Goal: Go to known website: Go to known website

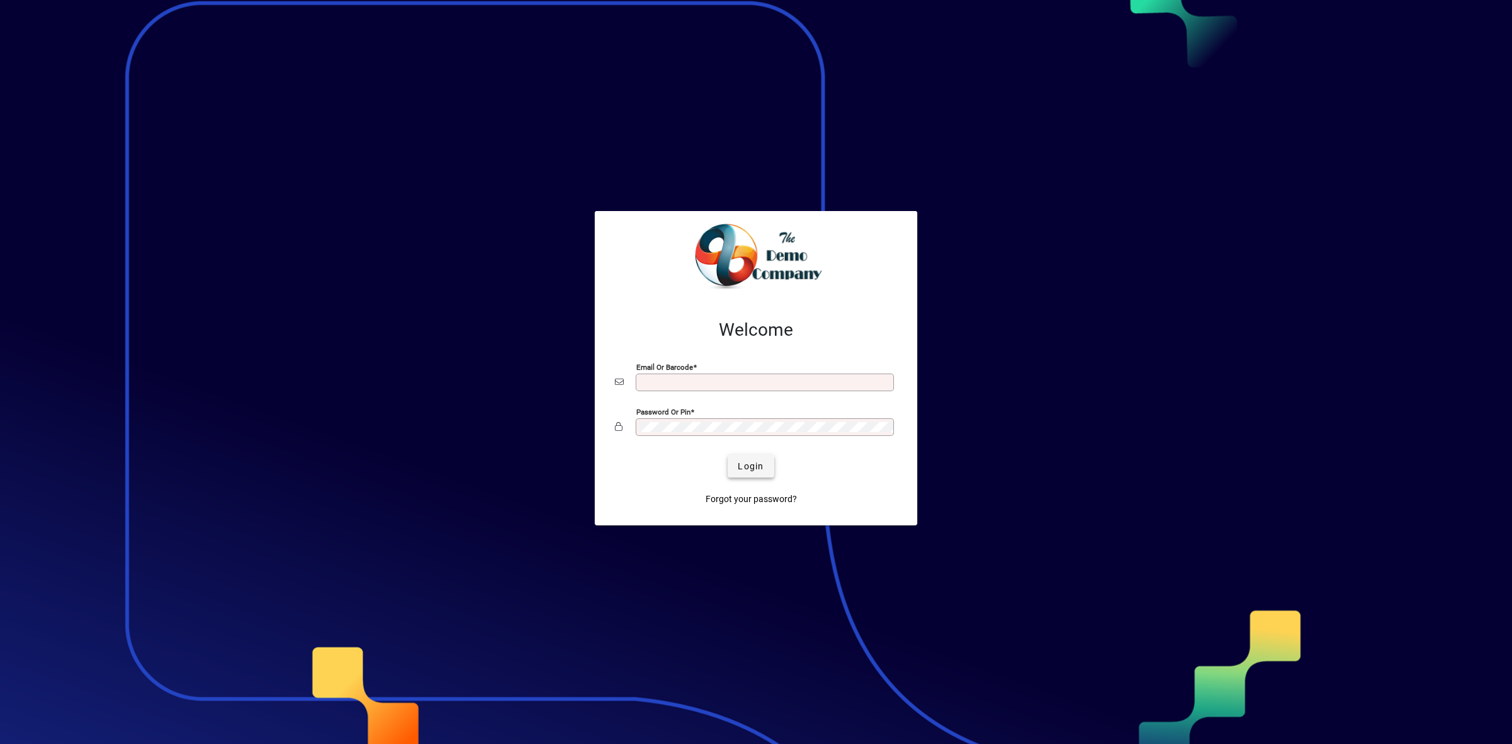
type input "**********"
click at [764, 464] on span "submit" at bounding box center [751, 466] width 46 height 30
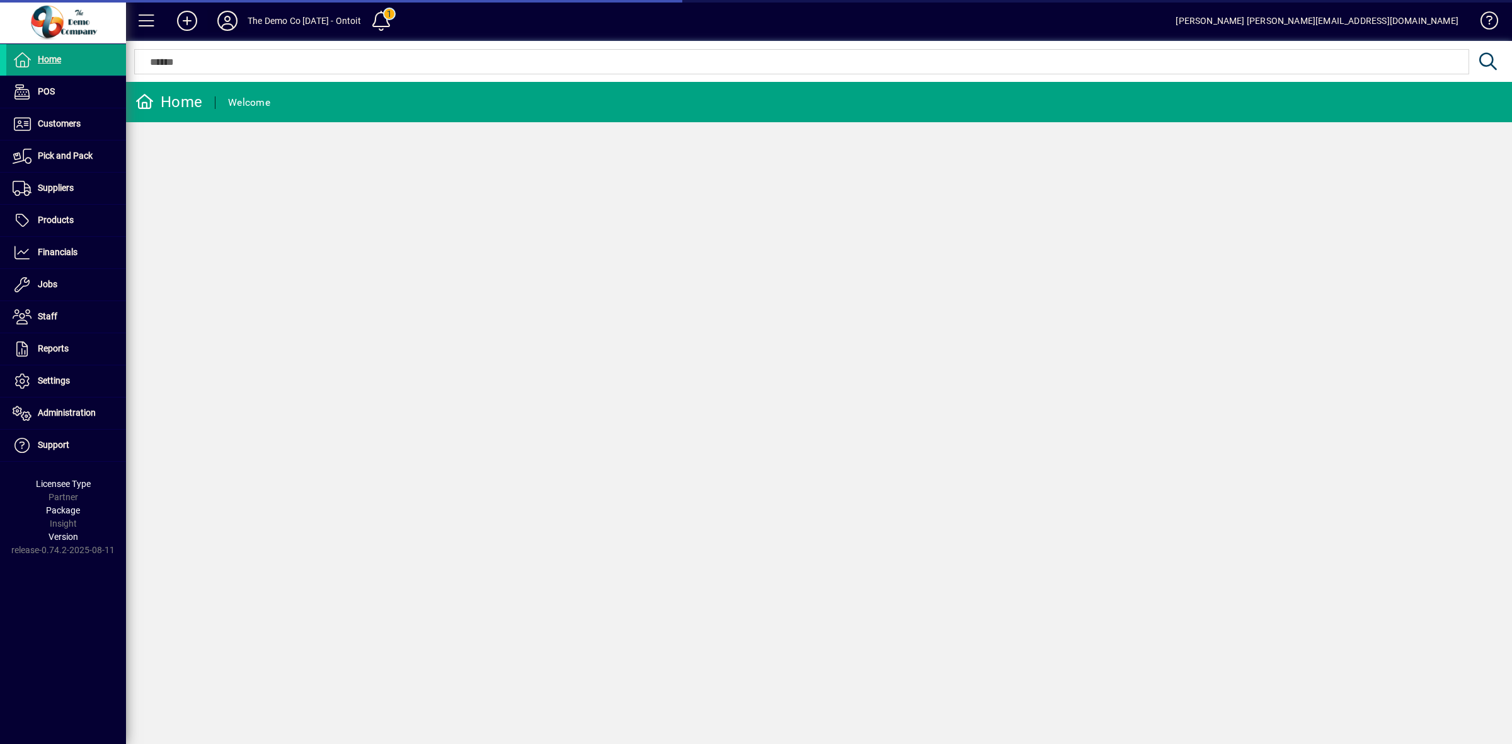
click at [234, 14] on icon at bounding box center [227, 21] width 25 height 20
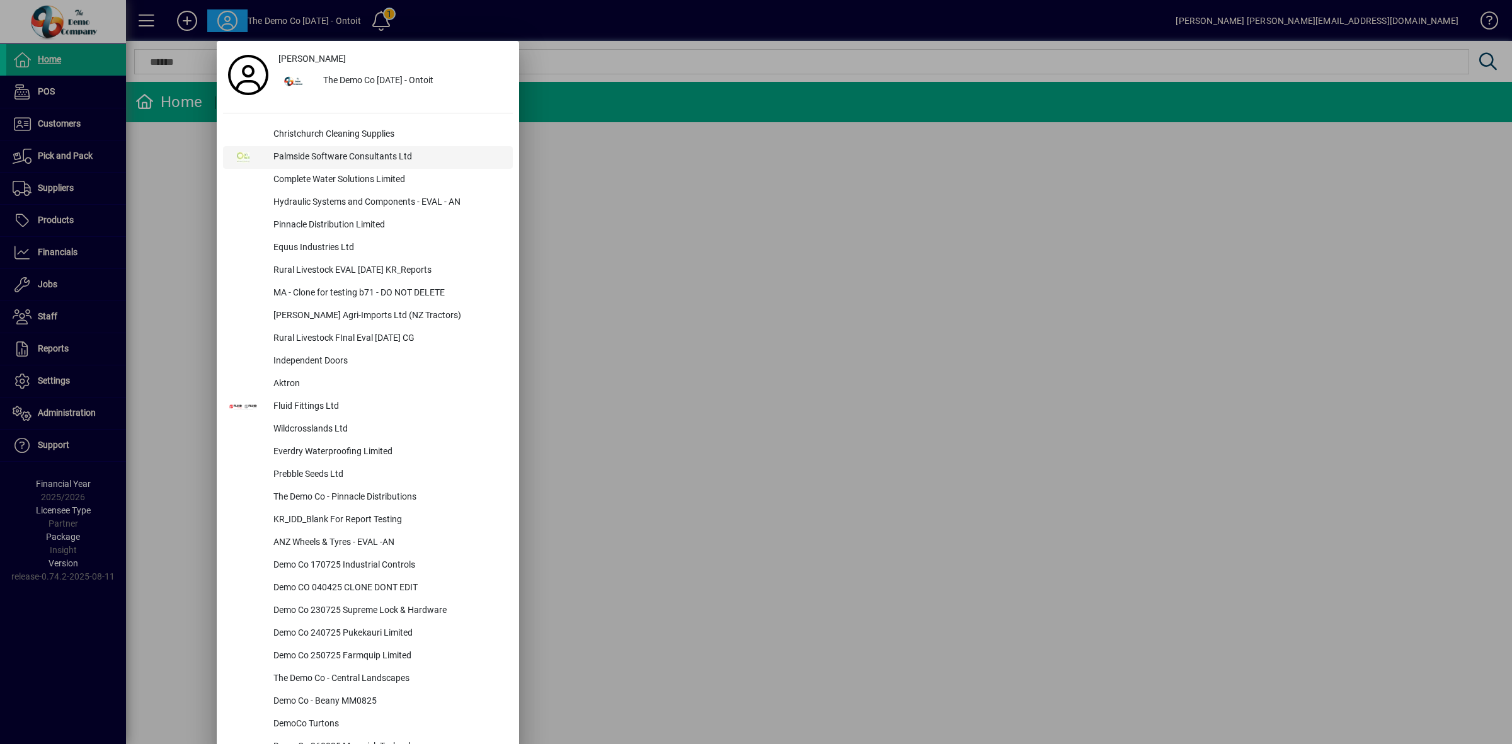
click at [323, 157] on div "Palmside Software Consultants Ltd" at bounding box center [387, 157] width 249 height 23
